Goal: Task Accomplishment & Management: Manage account settings

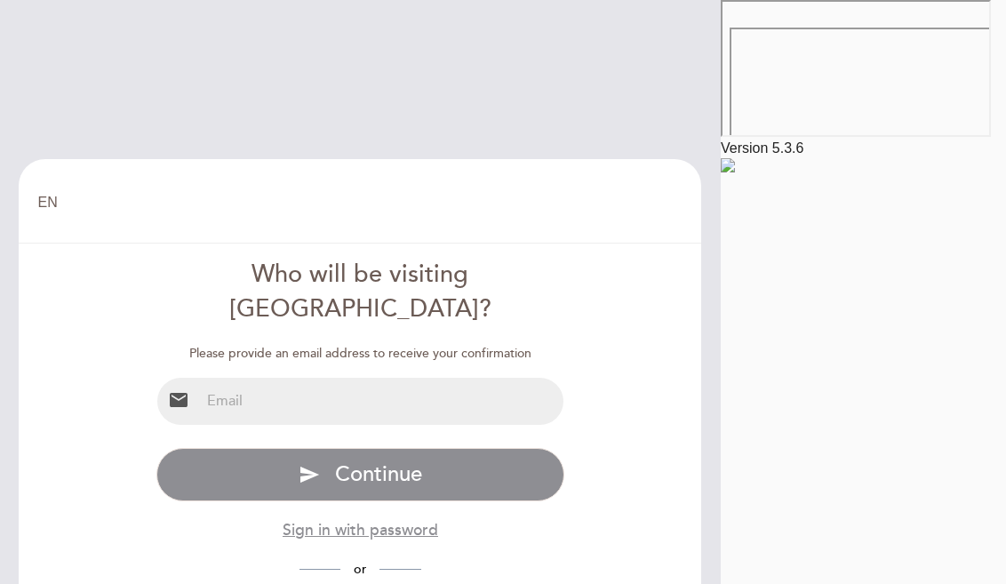
click at [563, 378] on input "email" at bounding box center [381, 401] width 363 height 47
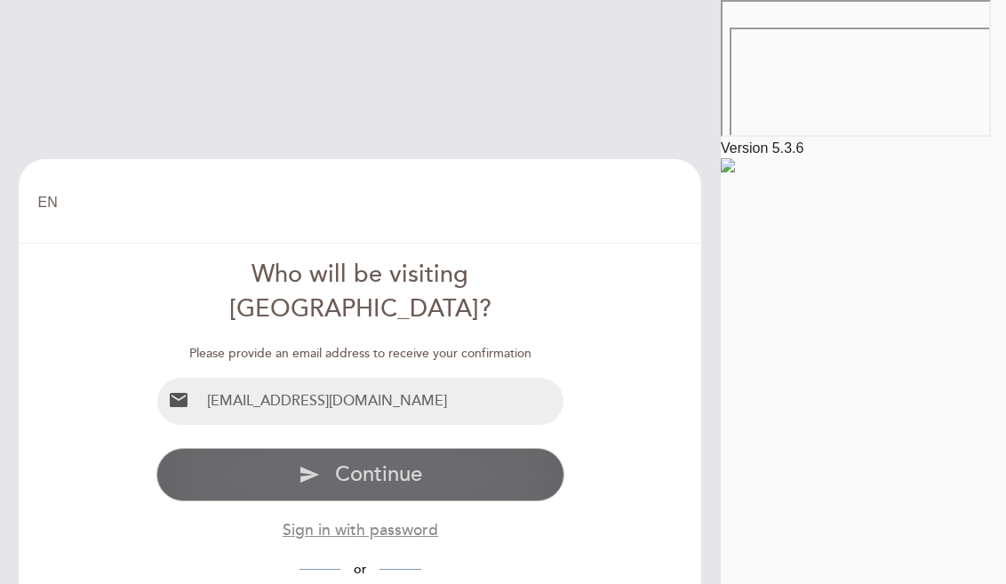
type input "[EMAIL_ADDRESS][DOMAIN_NAME]"
click at [564, 448] on button "send Continue" at bounding box center [360, 474] width 408 height 53
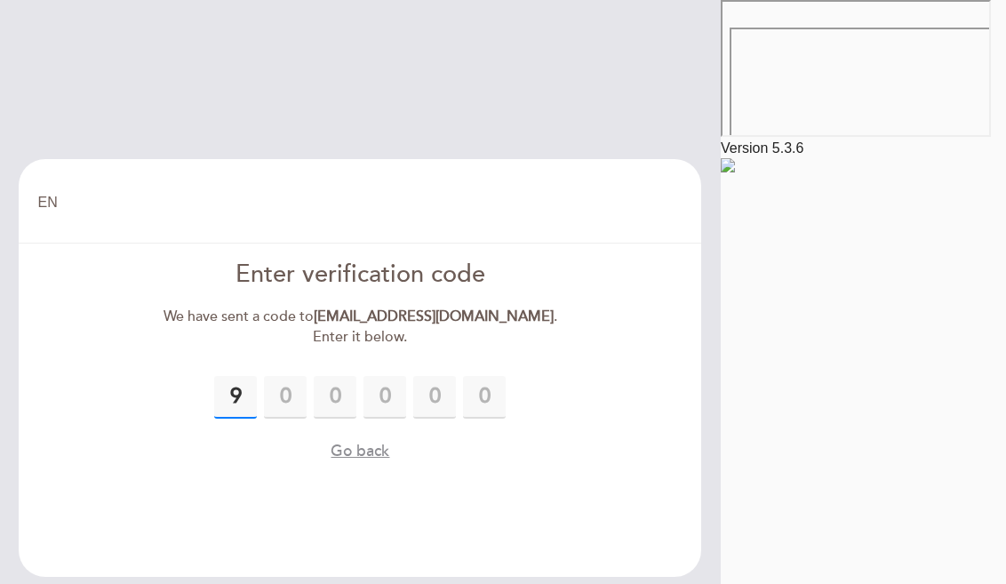
type input "9"
type input "1"
type input "5"
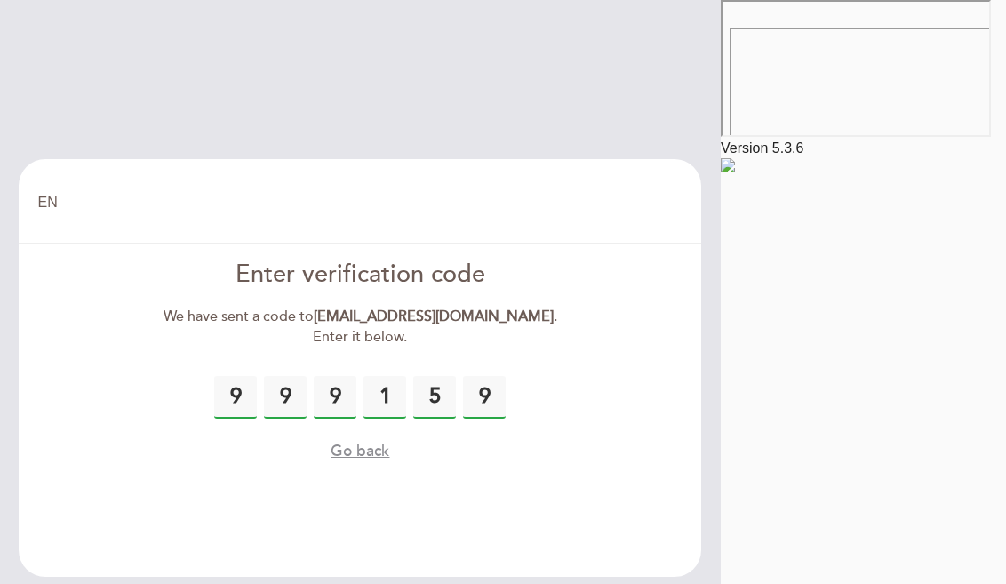
type input "9"
